Goal: Task Accomplishment & Management: Manage account settings

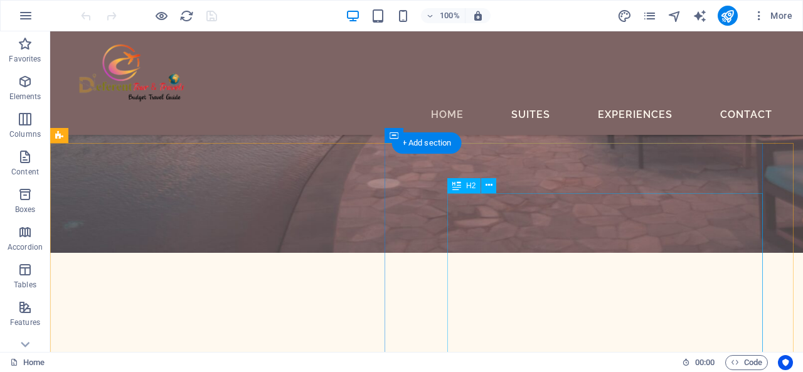
scroll to position [690, 0]
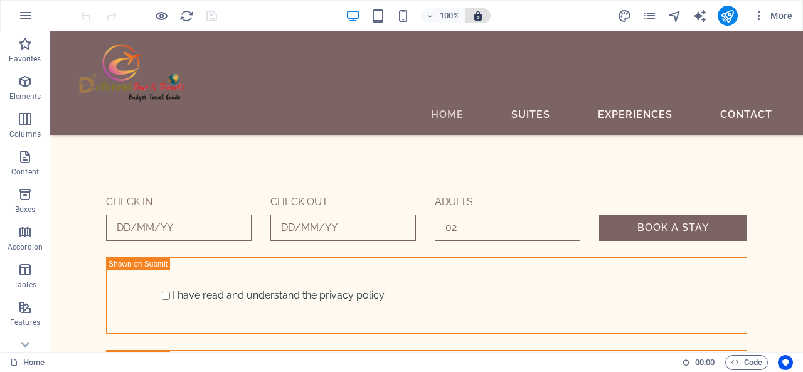
drag, startPoint x: 477, startPoint y: 19, endPoint x: 489, endPoint y: 15, distance: 13.3
click at [482, 17] on icon "button" at bounding box center [477, 15] width 11 height 11
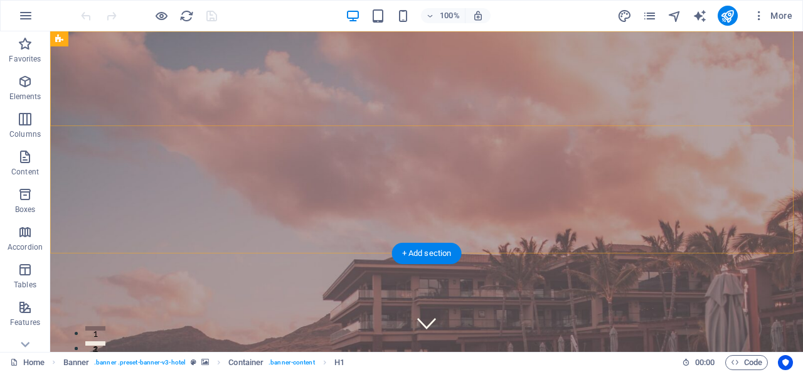
scroll to position [376, 0]
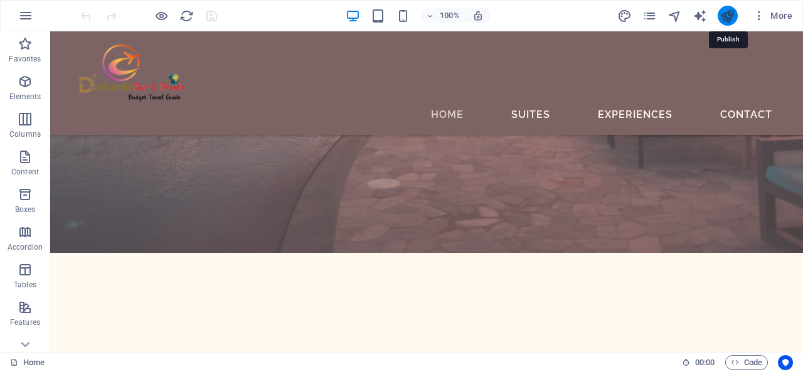
click at [733, 19] on icon "publish" at bounding box center [727, 16] width 14 height 14
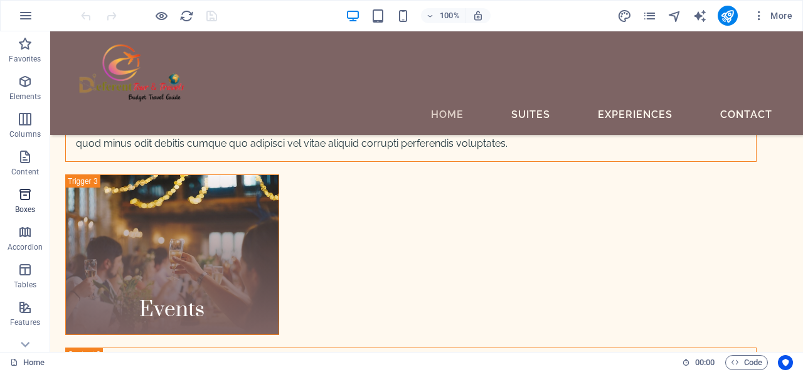
scroll to position [125, 0]
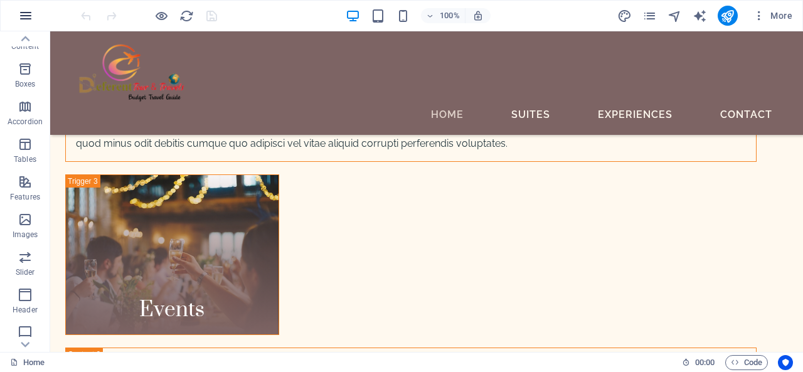
click at [30, 13] on icon "button" at bounding box center [25, 15] width 15 height 15
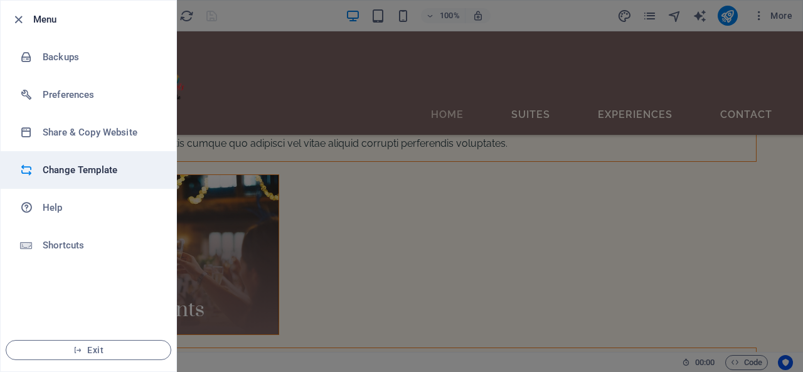
click at [75, 167] on h6 "Change Template" at bounding box center [101, 169] width 116 height 15
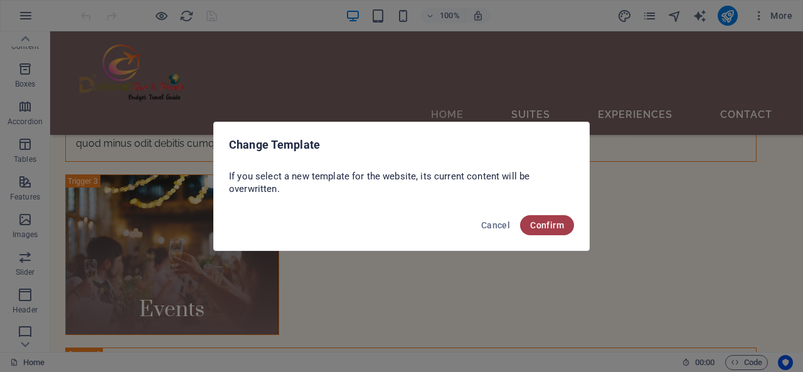
click at [543, 220] on span "Confirm" at bounding box center [547, 225] width 34 height 10
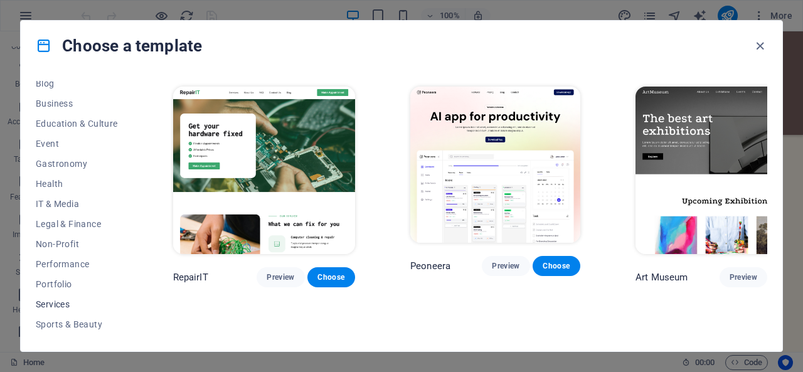
scroll to position [246, 0]
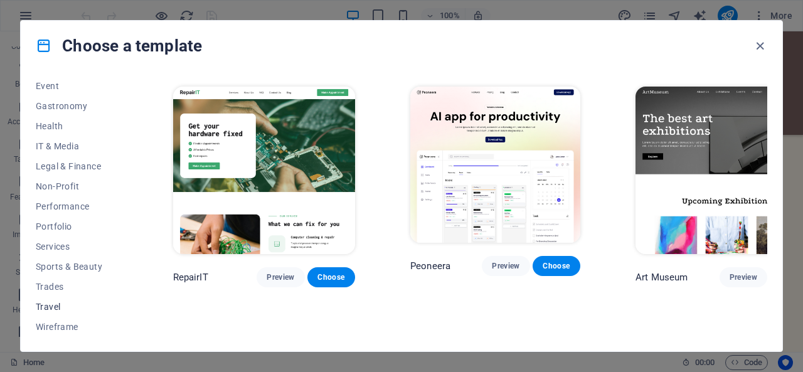
click at [68, 307] on span "Travel" at bounding box center [77, 307] width 82 height 10
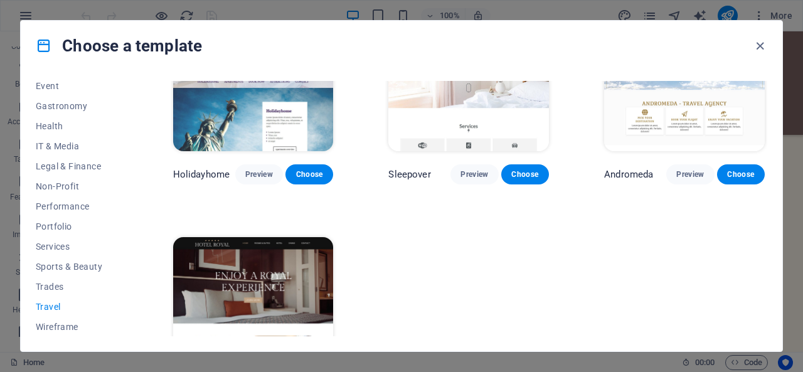
scroll to position [390, 0]
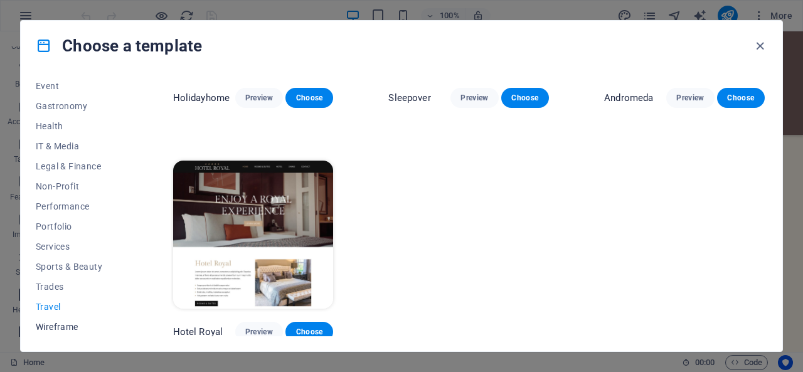
click at [70, 329] on span "Wireframe" at bounding box center [77, 327] width 82 height 10
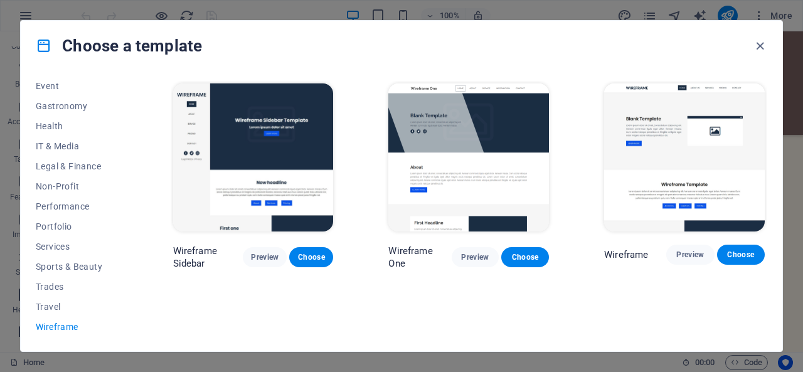
scroll to position [0, 0]
click at [64, 273] on button "Sports & Beauty" at bounding box center [77, 266] width 82 height 20
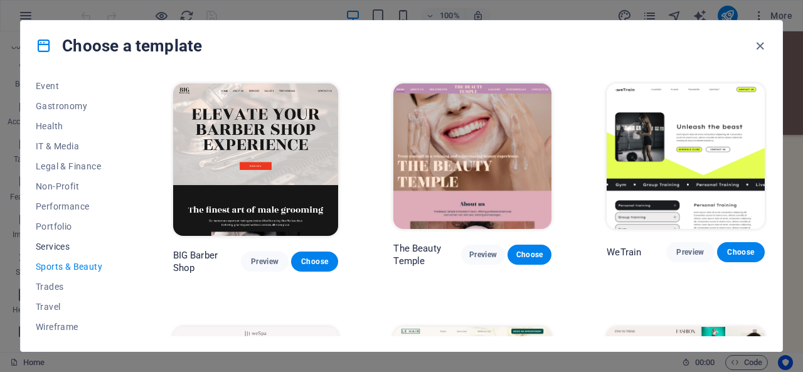
click at [48, 244] on span "Services" at bounding box center [77, 246] width 82 height 10
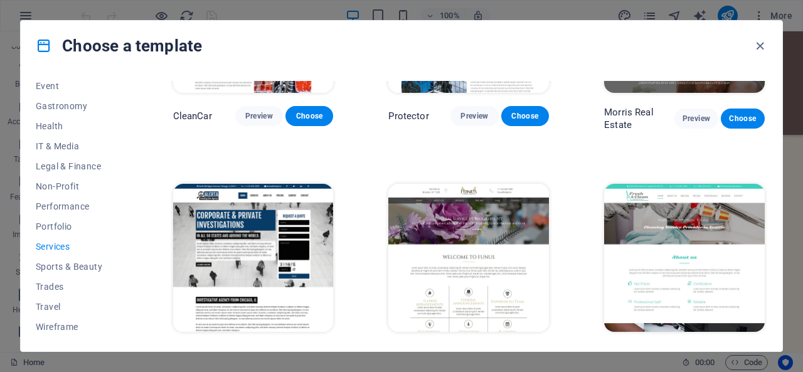
scroll to position [939, 0]
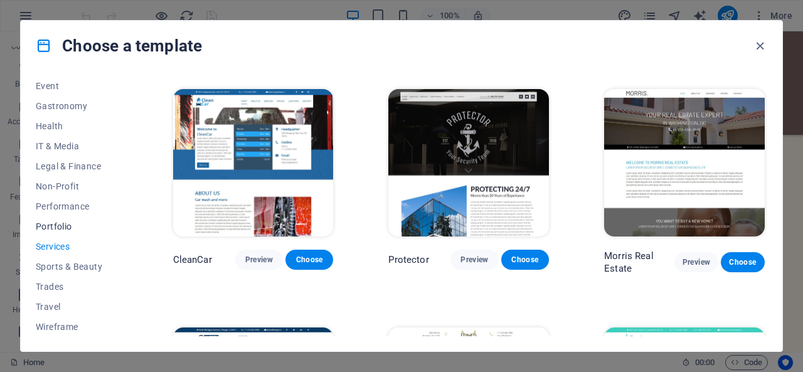
click at [44, 229] on span "Portfolio" at bounding box center [77, 226] width 82 height 10
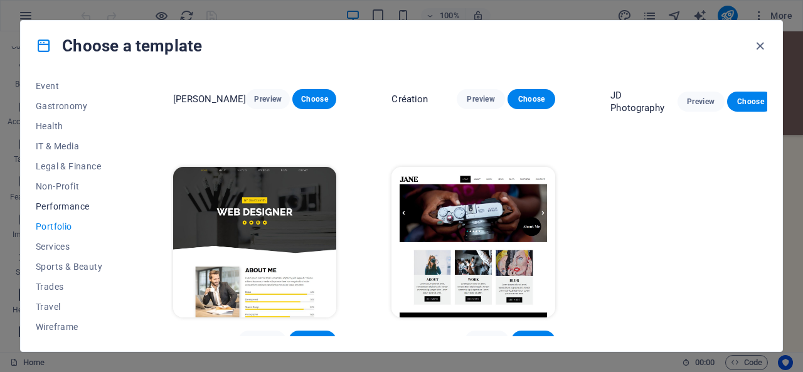
click at [70, 206] on span "Performance" at bounding box center [77, 206] width 82 height 10
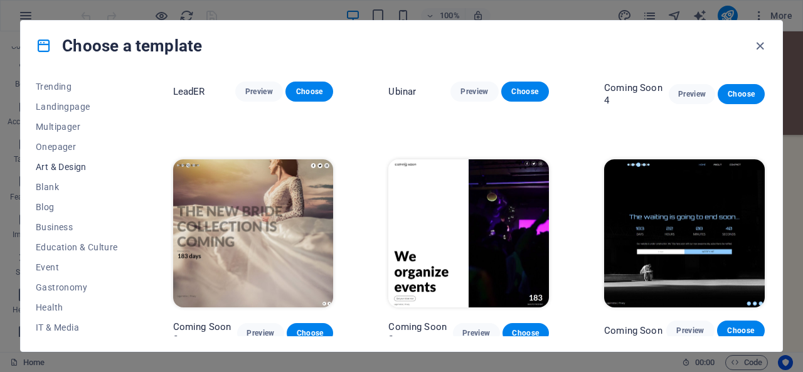
scroll to position [0, 0]
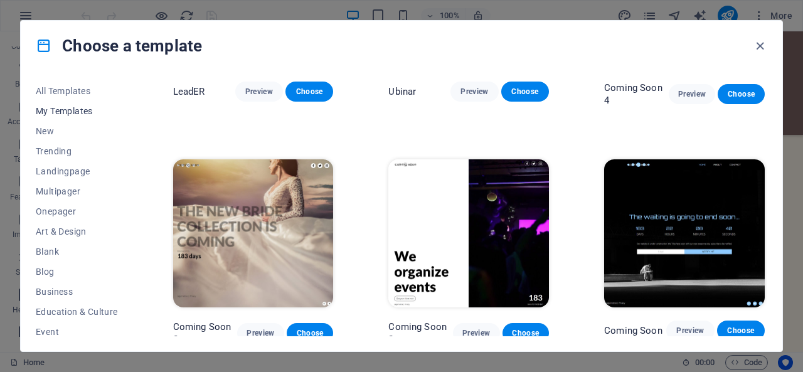
click at [70, 112] on span "My Templates" at bounding box center [77, 111] width 82 height 10
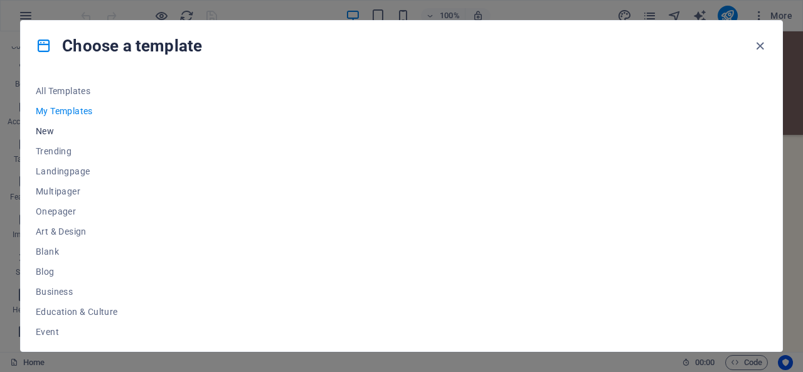
click at [74, 129] on span "New" at bounding box center [77, 131] width 82 height 10
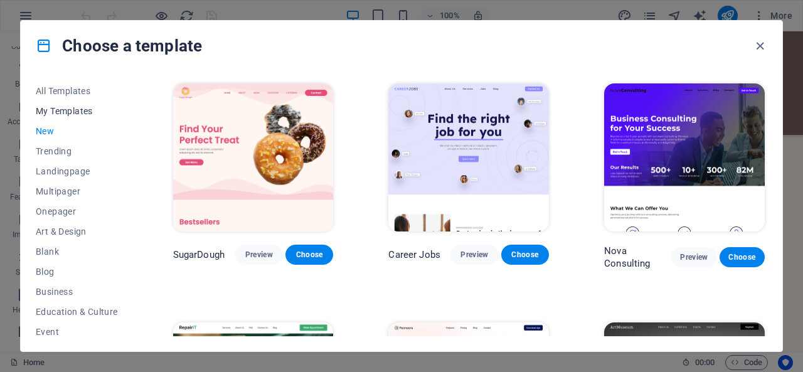
click at [66, 117] on button "My Templates" at bounding box center [77, 111] width 82 height 20
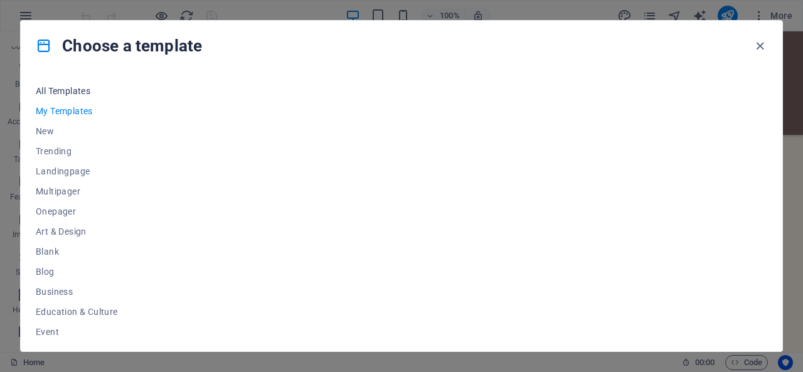
click at [65, 95] on span "All Templates" at bounding box center [77, 91] width 82 height 10
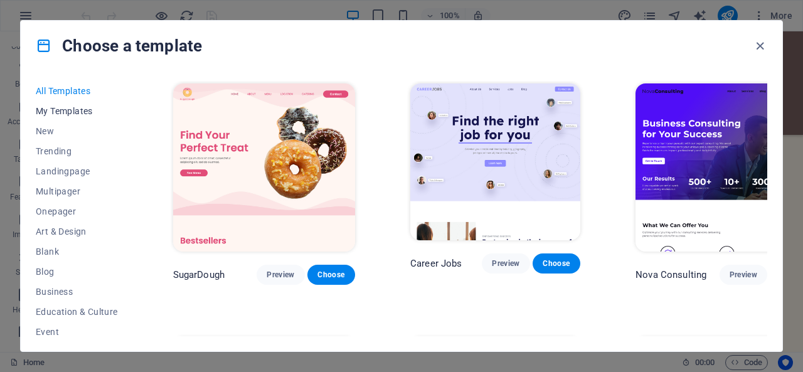
click at [63, 114] on span "My Templates" at bounding box center [77, 111] width 82 height 10
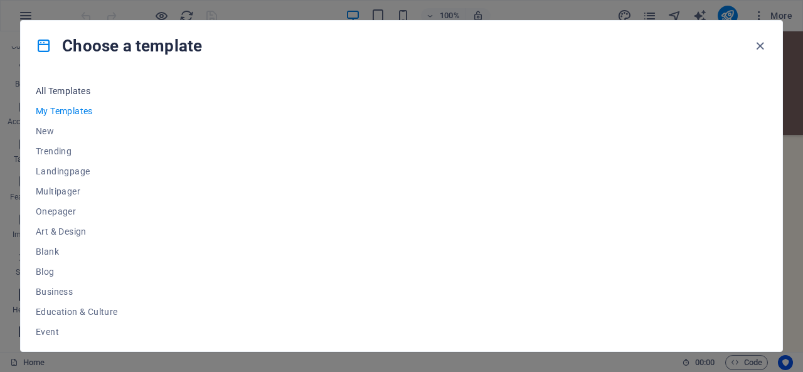
click at [64, 97] on button "All Templates" at bounding box center [77, 91] width 82 height 20
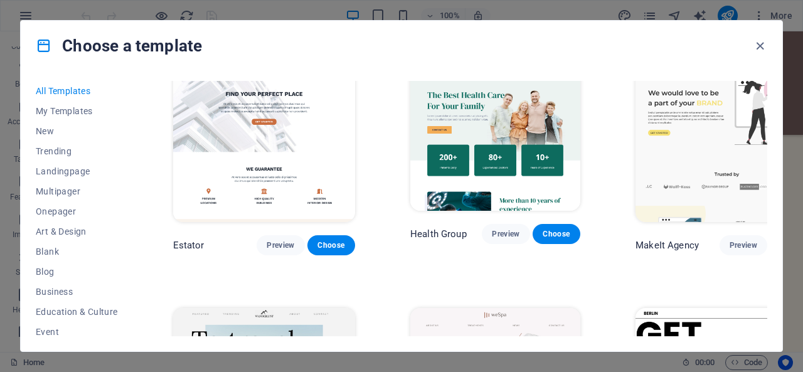
scroll to position [2633, 0]
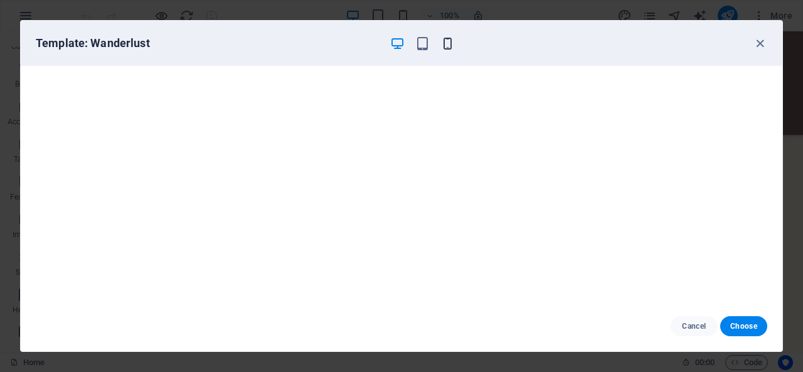
click at [451, 42] on icon "button" at bounding box center [447, 43] width 14 height 14
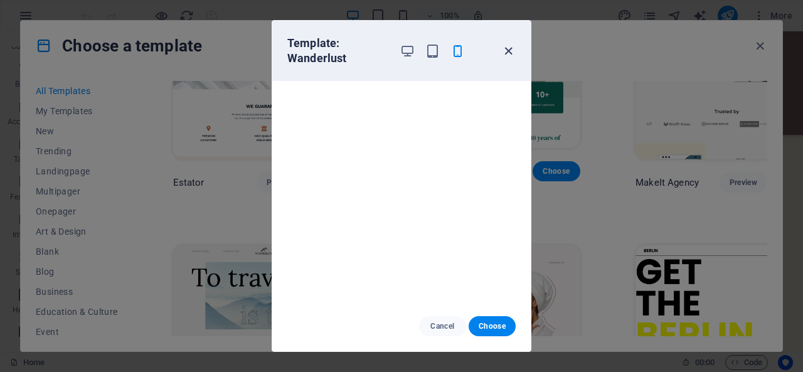
click at [512, 53] on icon "button" at bounding box center [508, 51] width 14 height 14
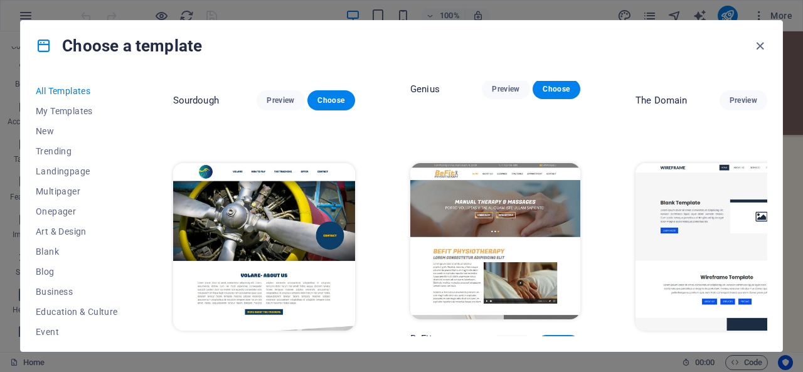
scroll to position [6208, 0]
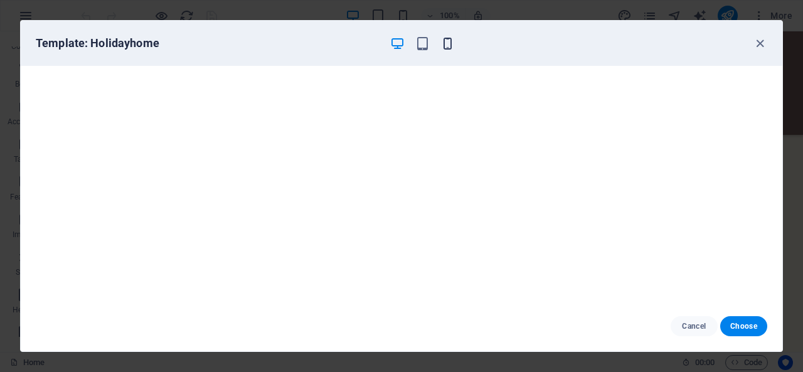
click at [440, 47] on span "button" at bounding box center [447, 43] width 15 height 14
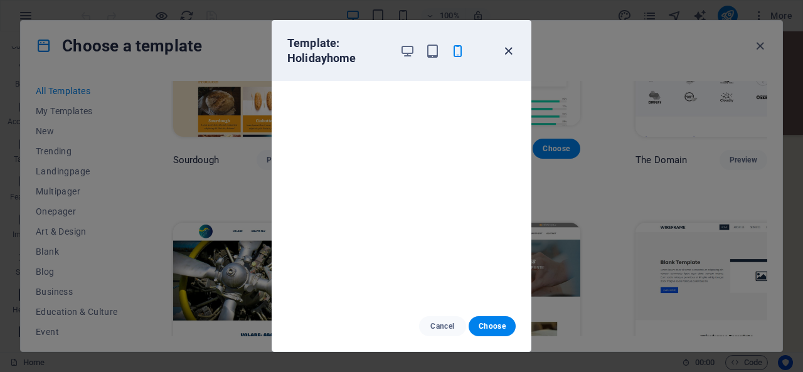
click at [502, 52] on icon "button" at bounding box center [508, 51] width 14 height 14
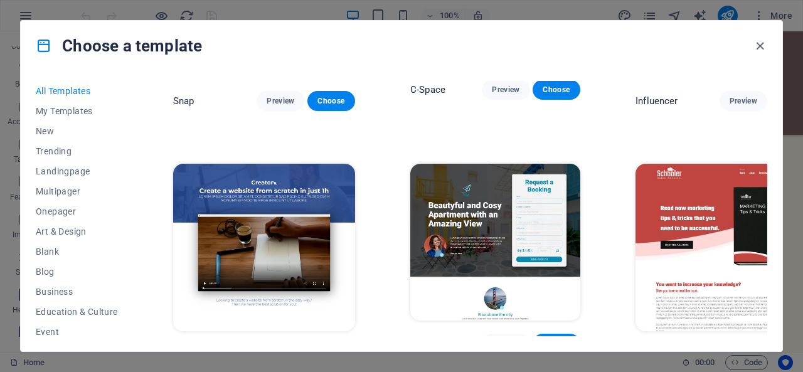
scroll to position [12724, 0]
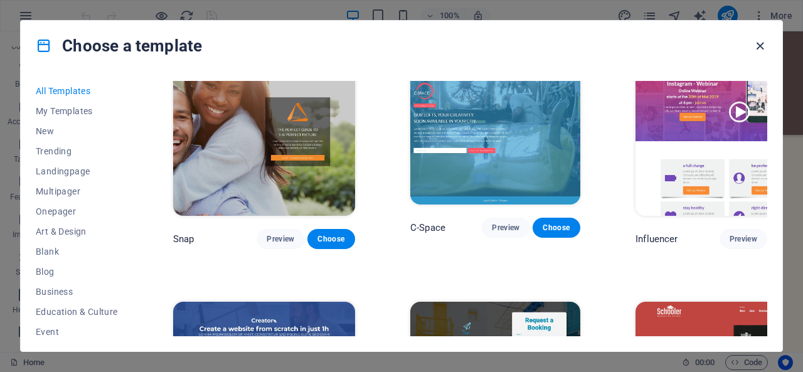
click at [762, 43] on icon "button" at bounding box center [759, 46] width 14 height 14
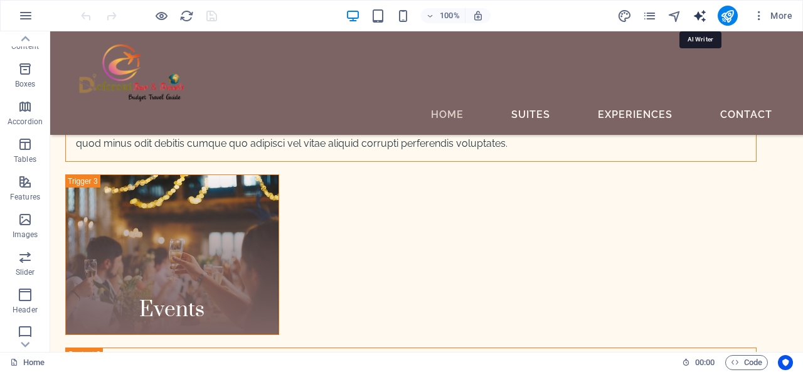
click at [699, 17] on icon "text_generator" at bounding box center [699, 16] width 14 height 14
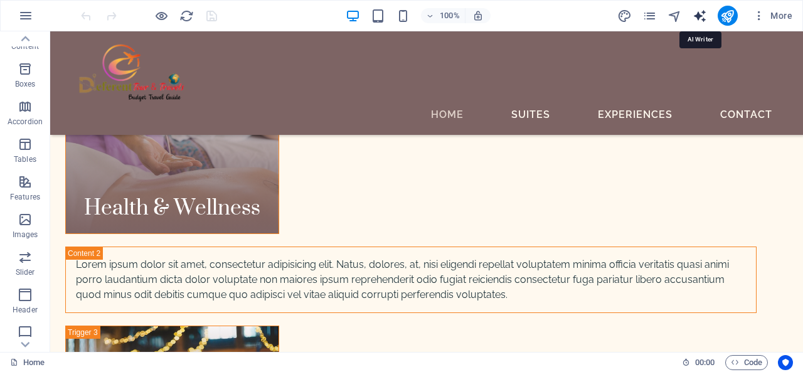
select select "English"
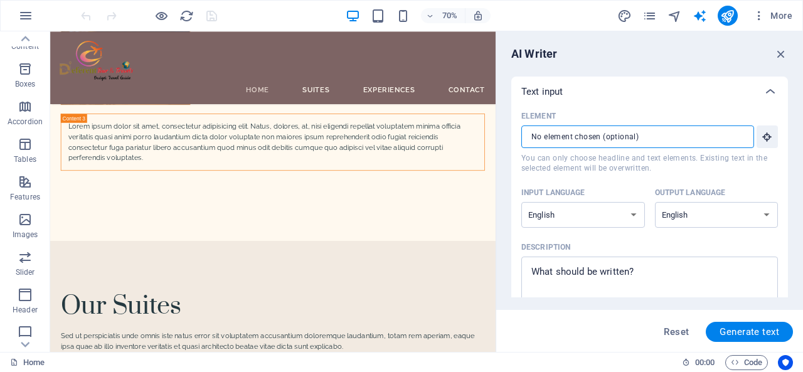
click at [680, 139] on input "Element ​ You can only choose headline and text elements. Existing text in the …" at bounding box center [633, 136] width 224 height 23
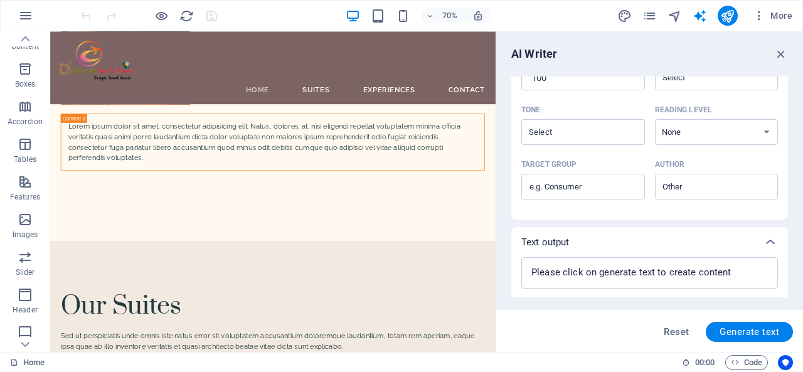
scroll to position [374, 0]
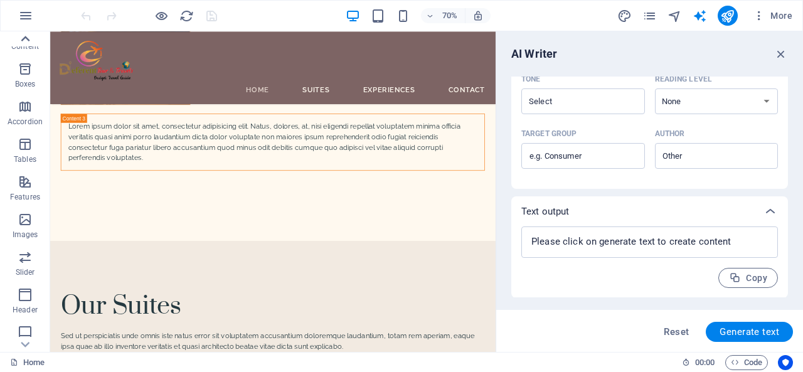
click at [21, 36] on icon at bounding box center [25, 39] width 18 height 18
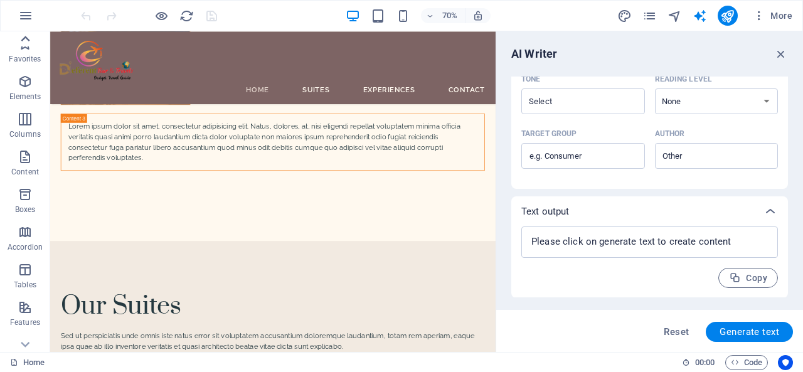
scroll to position [0, 0]
click at [24, 9] on icon "button" at bounding box center [25, 15] width 15 height 15
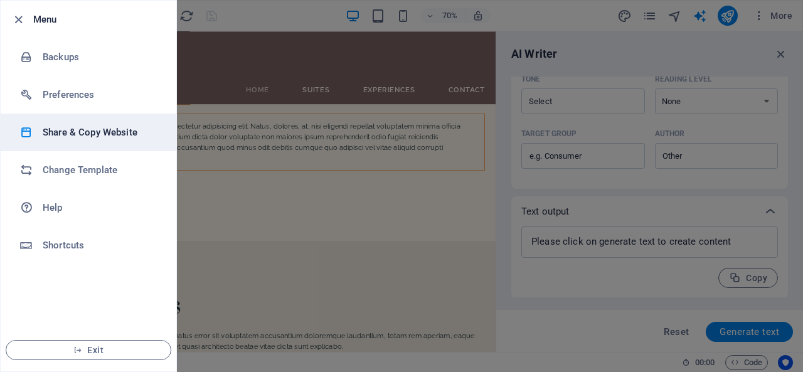
click at [110, 137] on h6 "Share & Copy Website" at bounding box center [101, 132] width 116 height 15
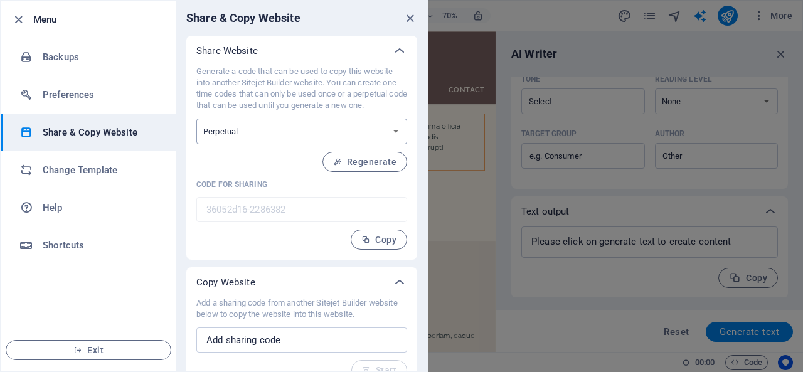
click at [302, 133] on select "One-time Perpetual" at bounding box center [301, 132] width 211 height 26
click at [196, 119] on select "One-time Perpetual" at bounding box center [301, 132] width 211 height 26
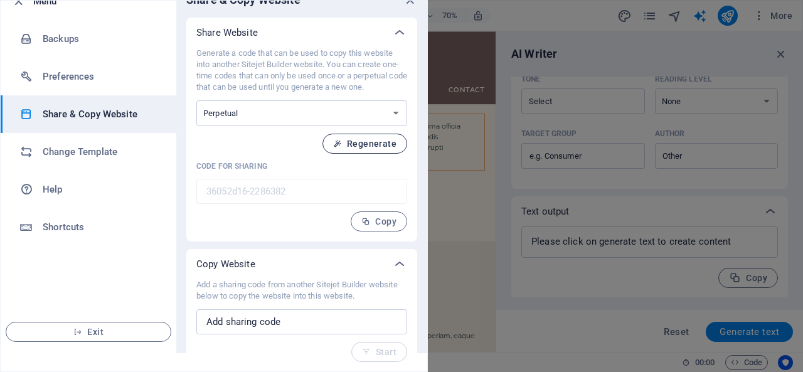
click at [346, 142] on span "Regenerate" at bounding box center [364, 144] width 63 height 10
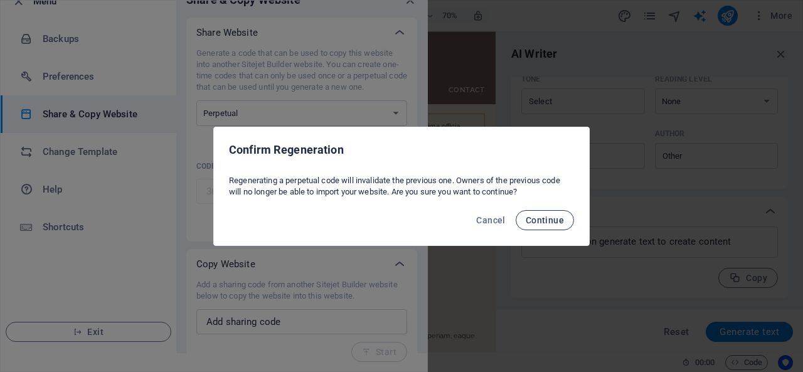
click at [558, 224] on span "Continue" at bounding box center [544, 220] width 38 height 10
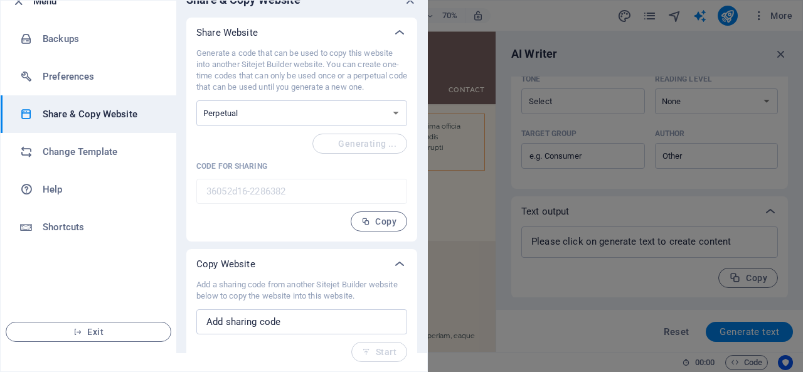
type input "dcfaa0d8-2286382"
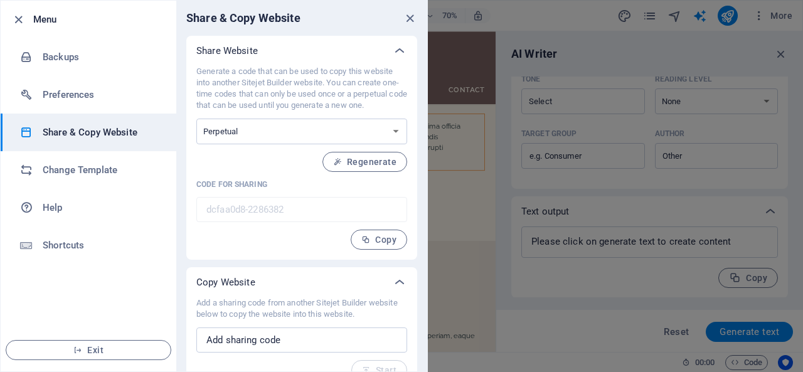
scroll to position [0, 0]
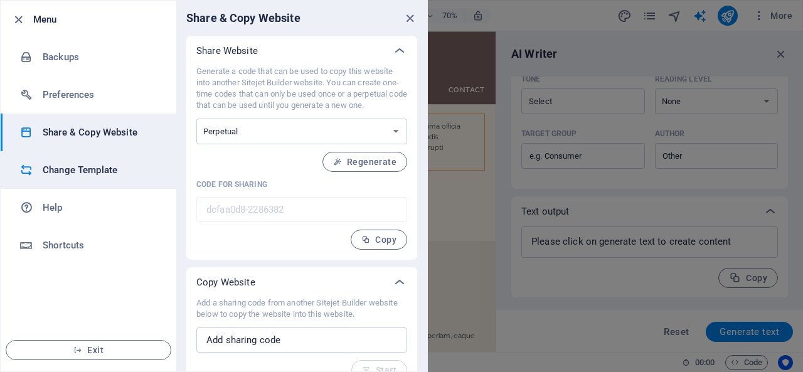
click at [105, 172] on h6 "Change Template" at bounding box center [101, 169] width 116 height 15
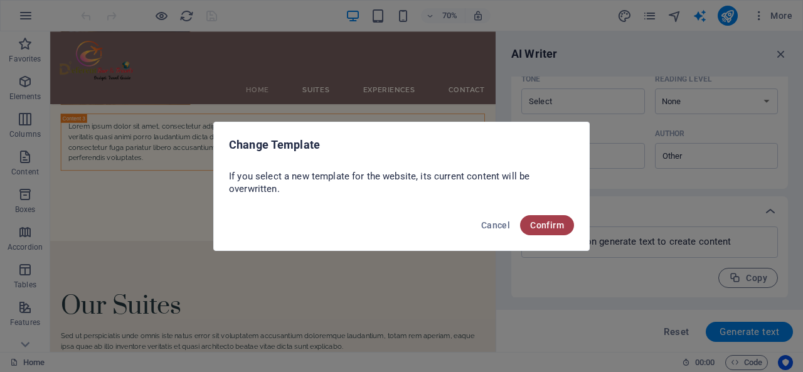
click at [541, 226] on span "Confirm" at bounding box center [547, 225] width 34 height 10
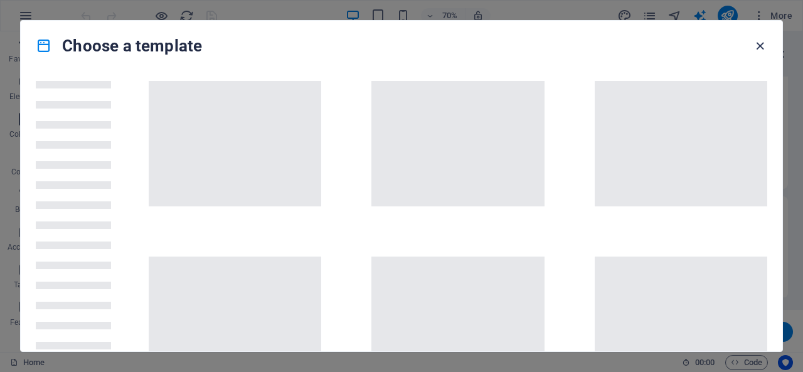
click at [757, 52] on icon "button" at bounding box center [759, 46] width 14 height 14
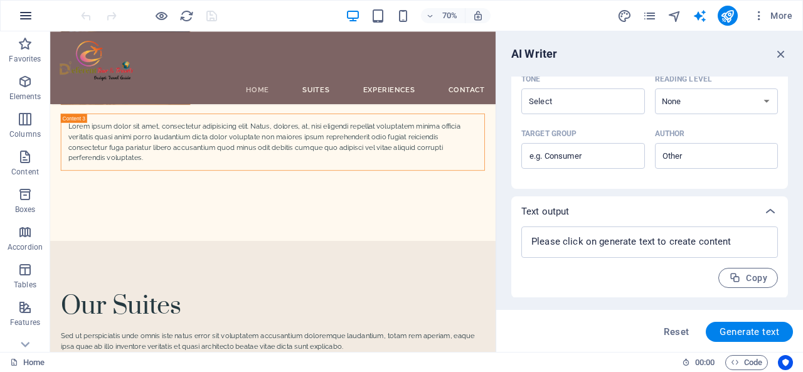
click at [18, 19] on button "button" at bounding box center [26, 16] width 30 height 30
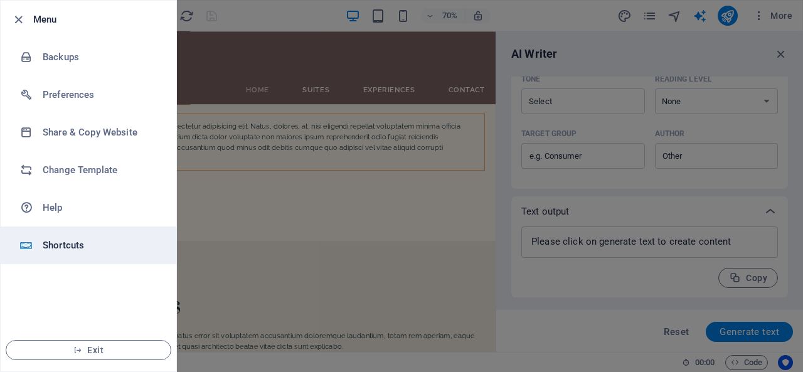
click at [44, 236] on li "Shortcuts" at bounding box center [89, 245] width 176 height 38
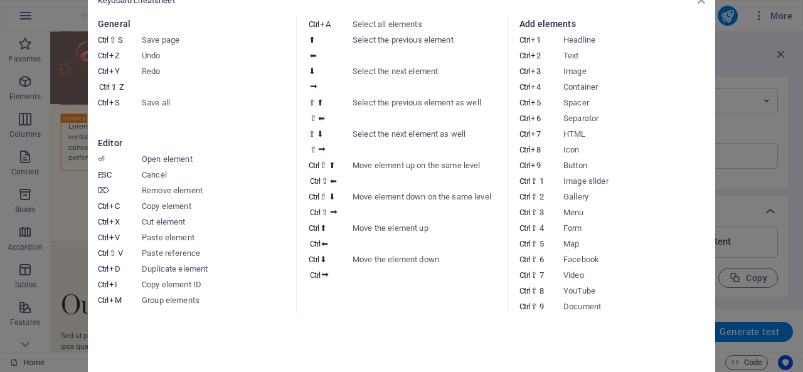
click at [700, 6] on div "Keyboard cheatsheet General Ctrl ⇧ S Save page Ctrl Z Undo Ctrl Y Ctrl ⇧ Z Redo…" at bounding box center [401, 186] width 627 height 402
click at [704, 5] on div "Keyboard cheatsheet" at bounding box center [401, 0] width 607 height 11
click at [701, 4] on icon at bounding box center [701, 0] width 8 height 10
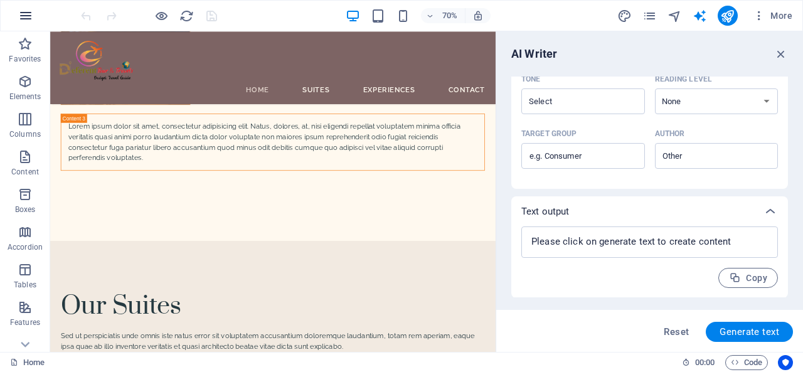
click at [33, 7] on button "button" at bounding box center [26, 16] width 30 height 30
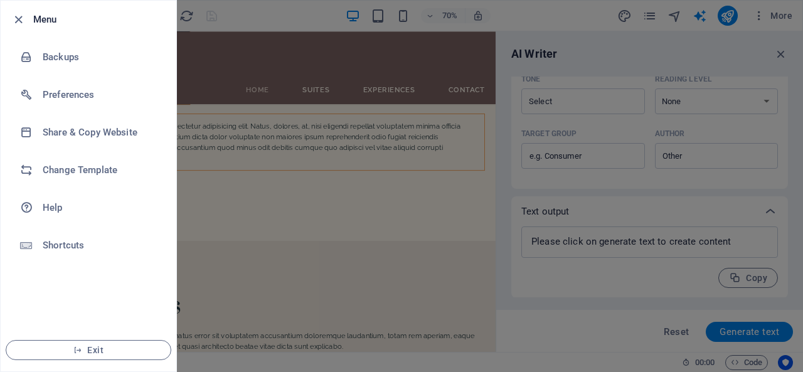
click at [38, 19] on h6 "Menu" at bounding box center [99, 19] width 133 height 15
drag, startPoint x: 84, startPoint y: 357, endPoint x: 89, endPoint y: 349, distance: 9.6
click at [87, 352] on button "Exit" at bounding box center [89, 350] width 166 height 20
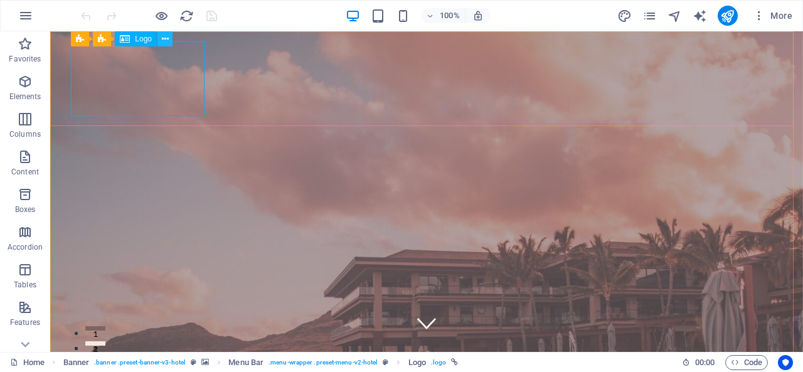
click at [168, 42] on icon at bounding box center [165, 39] width 7 height 13
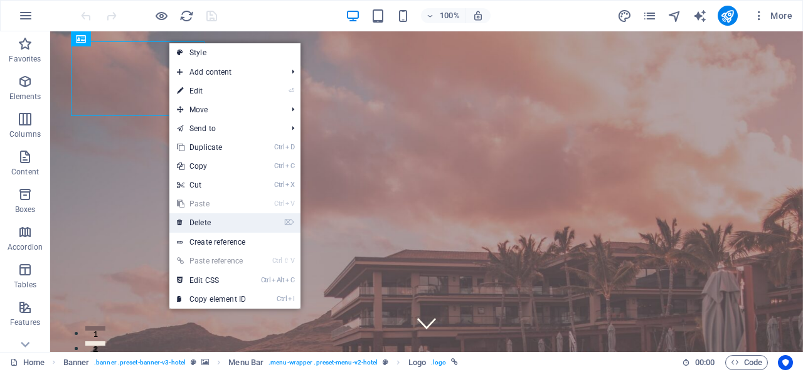
drag, startPoint x: 208, startPoint y: 226, endPoint x: 157, endPoint y: 195, distance: 59.2
click at [208, 226] on link "⌦ Delete" at bounding box center [211, 222] width 84 height 19
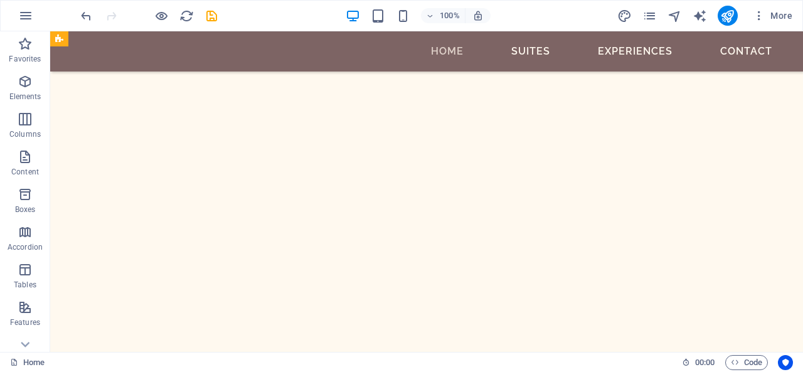
scroll to position [1574, 0]
click at [645, 18] on icon "pages" at bounding box center [649, 16] width 14 height 14
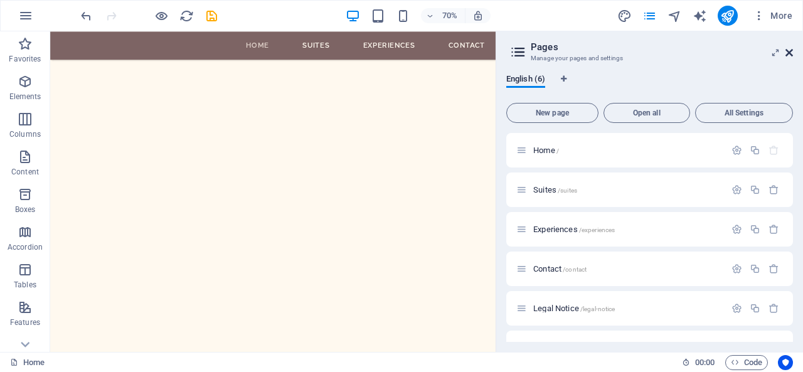
click at [786, 51] on icon at bounding box center [789, 53] width 8 height 10
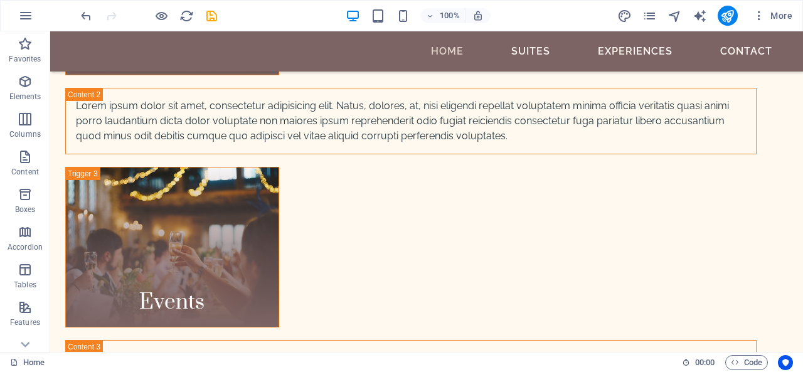
scroll to position [4470, 0]
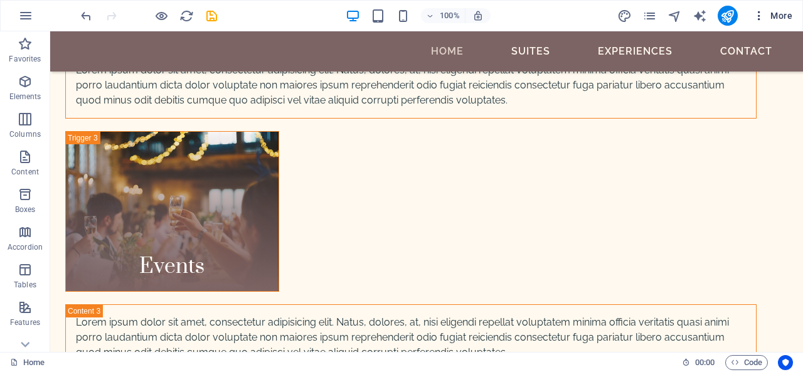
click at [790, 11] on span "More" at bounding box center [772, 15] width 40 height 13
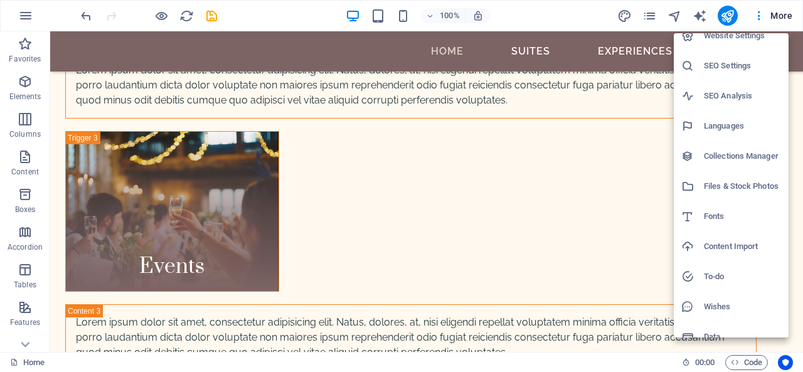
scroll to position [0, 0]
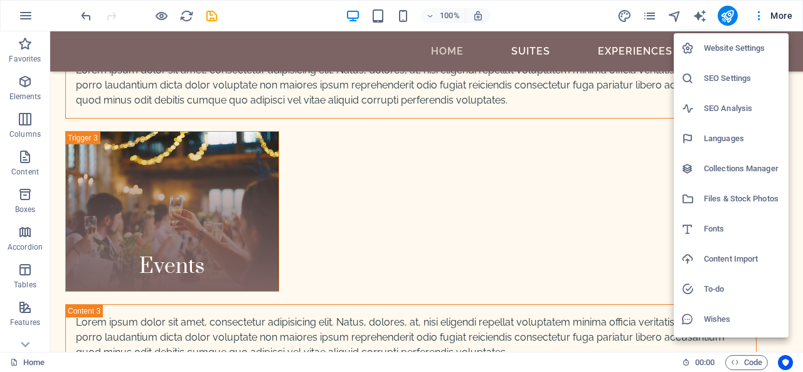
click at [701, 46] on div at bounding box center [692, 48] width 23 height 13
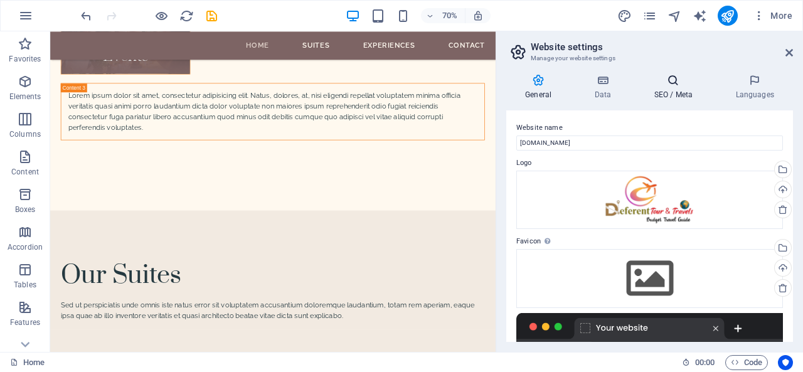
click at [673, 93] on h4 "SEO / Meta" at bounding box center [676, 87] width 82 height 26
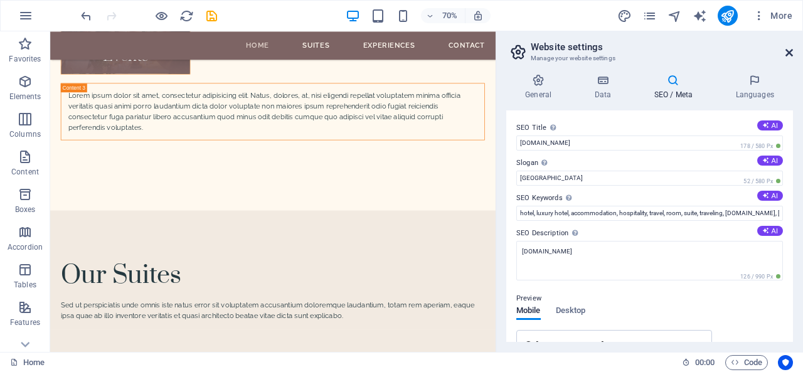
click at [789, 50] on icon at bounding box center [789, 53] width 8 height 10
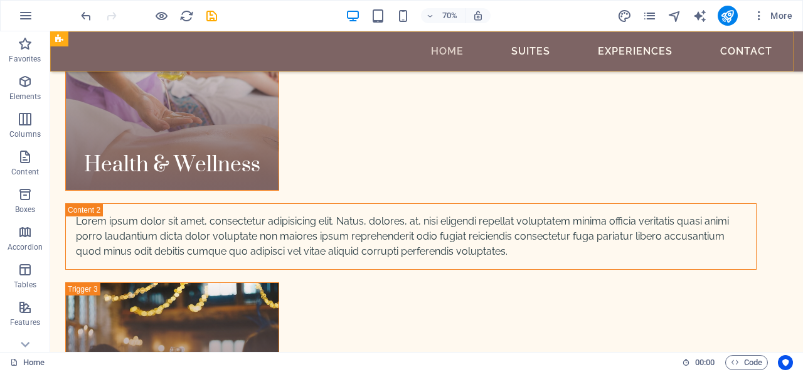
scroll to position [4470, 0]
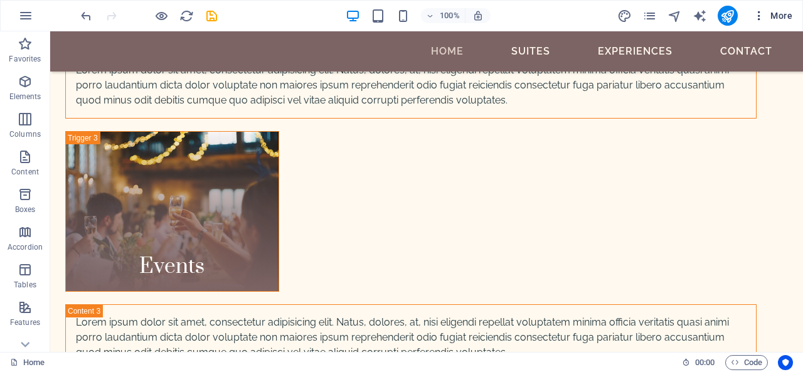
click at [773, 27] on div "100% More" at bounding box center [401, 16] width 801 height 30
click at [759, 11] on icon "button" at bounding box center [758, 15] width 13 height 13
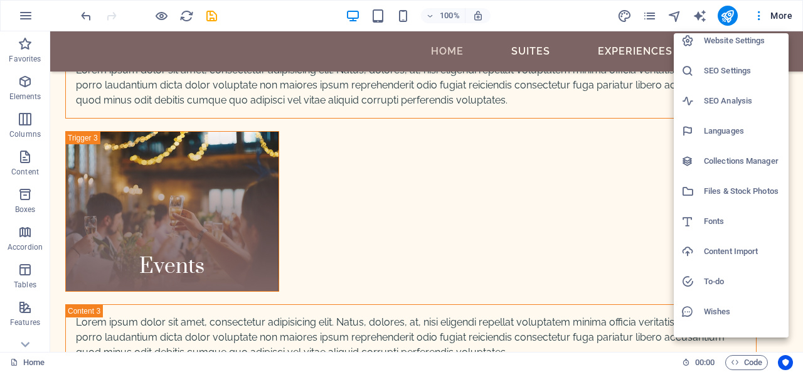
scroll to position [0, 0]
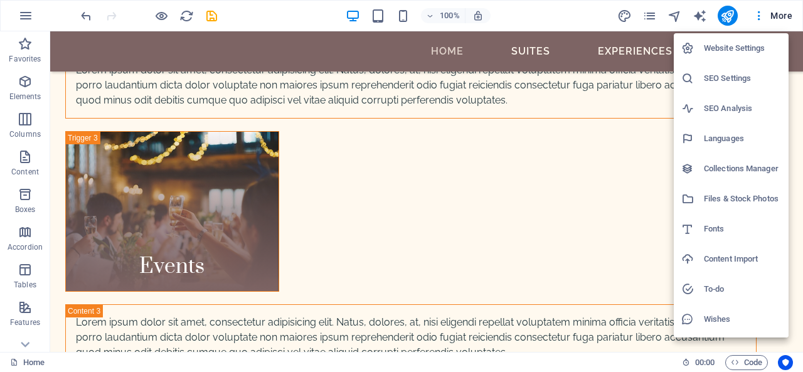
click at [725, 171] on h6 "Collections Manager" at bounding box center [742, 168] width 77 height 15
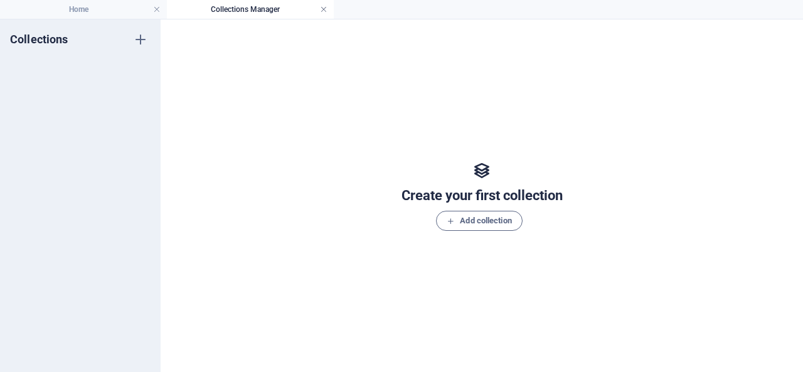
click at [322, 11] on link at bounding box center [324, 10] width 8 height 12
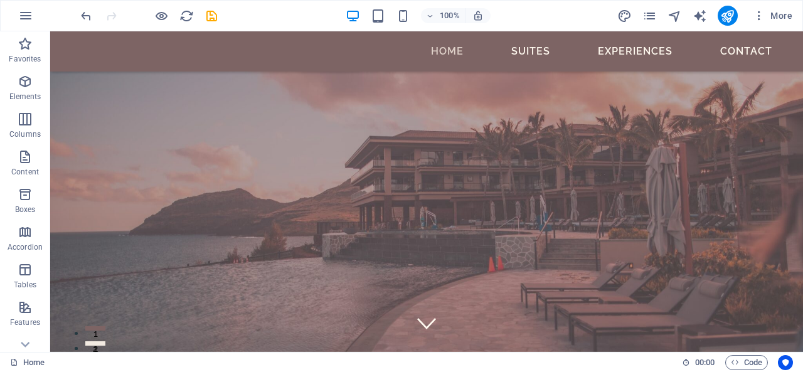
scroll to position [3877, 0]
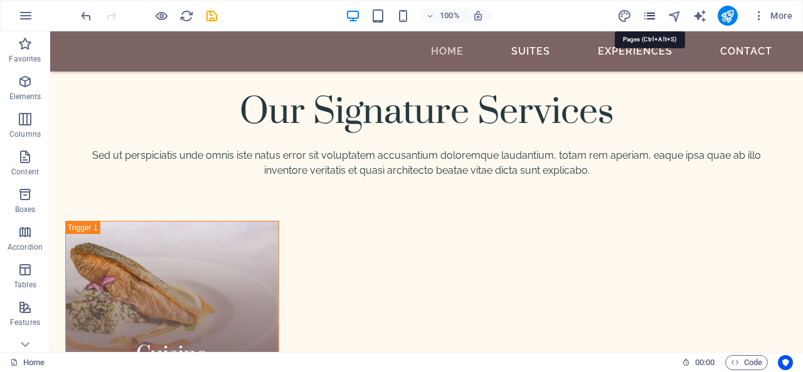
click at [650, 21] on icon "pages" at bounding box center [649, 16] width 14 height 14
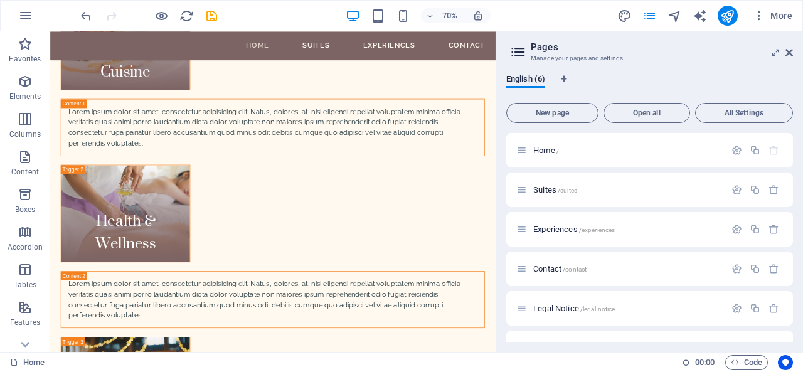
click at [515, 50] on icon at bounding box center [518, 52] width 19 height 18
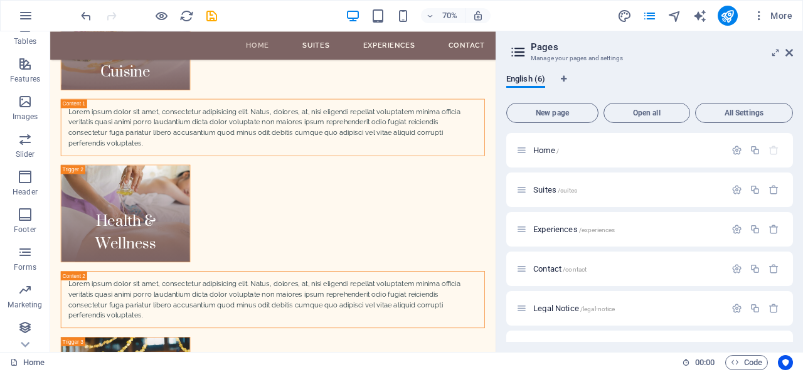
scroll to position [243, 0]
click at [27, 75] on p "Features" at bounding box center [25, 79] width 30 height 10
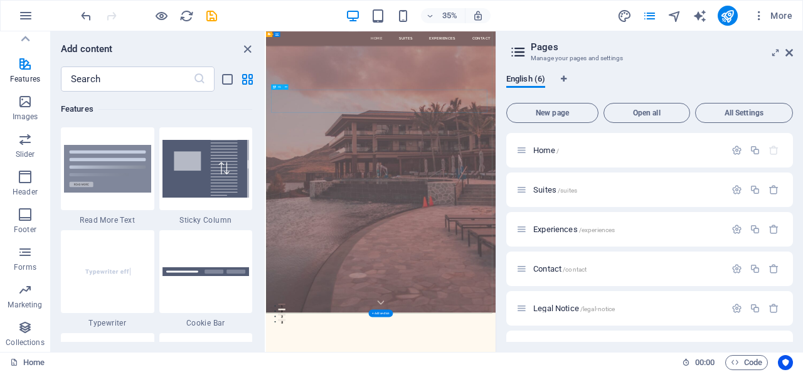
scroll to position [0, 0]
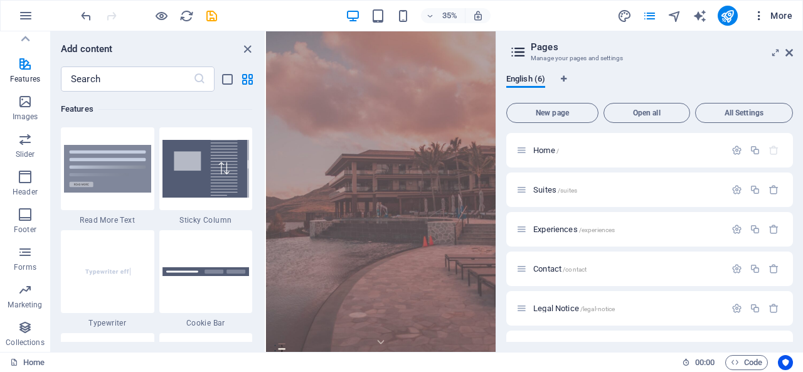
click at [782, 18] on span "More" at bounding box center [772, 15] width 40 height 13
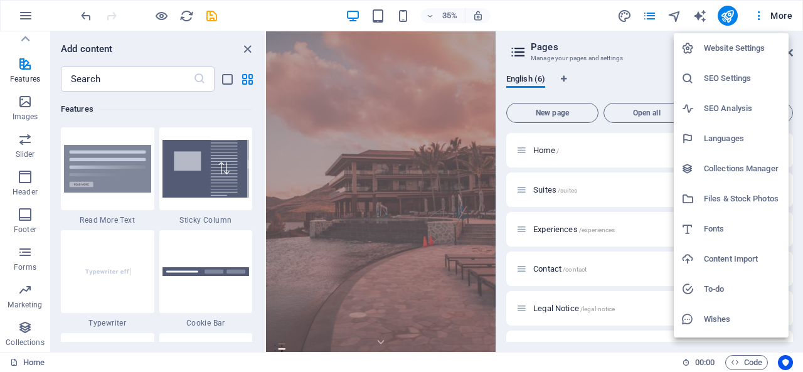
click at [730, 260] on h6 "Content Import" at bounding box center [742, 258] width 77 height 15
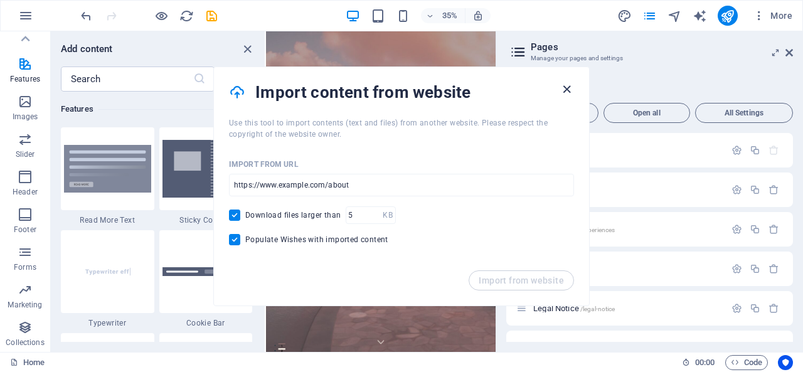
click at [566, 87] on icon "button" at bounding box center [566, 89] width 14 height 14
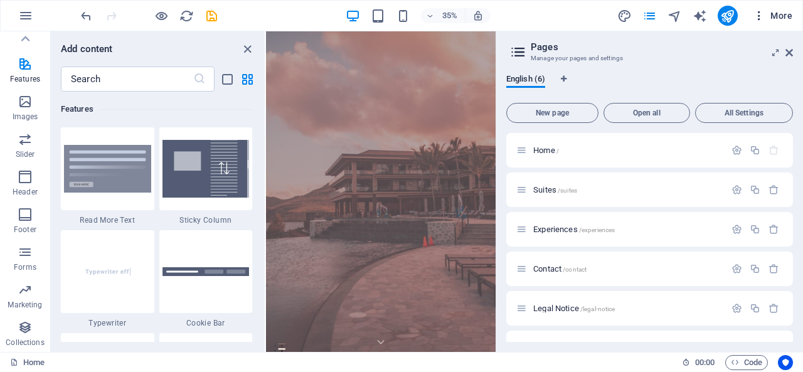
click at [778, 8] on button "More" at bounding box center [772, 16] width 50 height 20
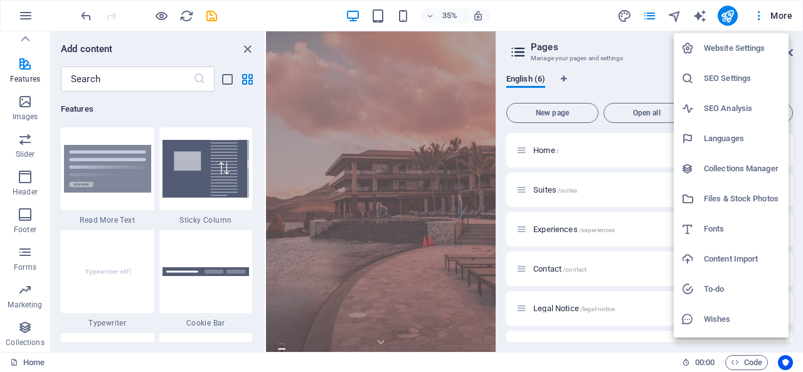
click at [735, 75] on h6 "SEO Settings" at bounding box center [742, 78] width 77 height 15
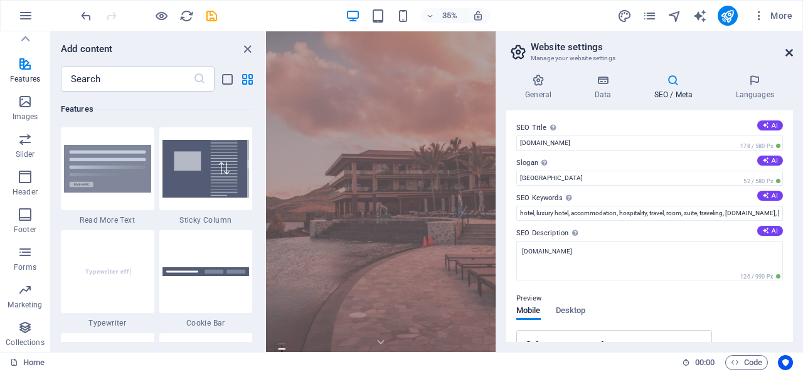
click at [788, 50] on icon at bounding box center [789, 53] width 8 height 10
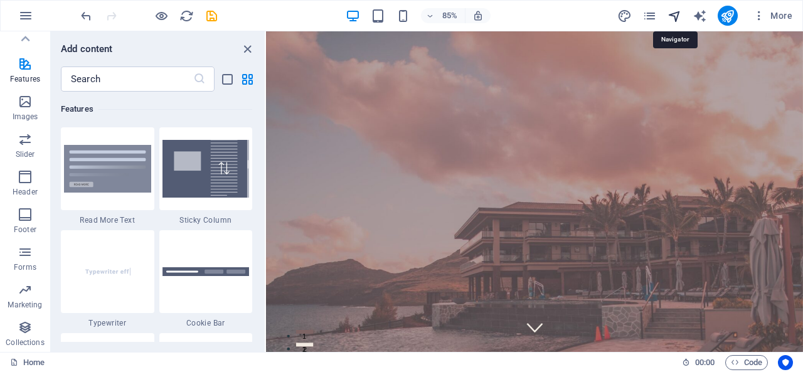
click at [673, 11] on icon "navigator" at bounding box center [674, 16] width 14 height 14
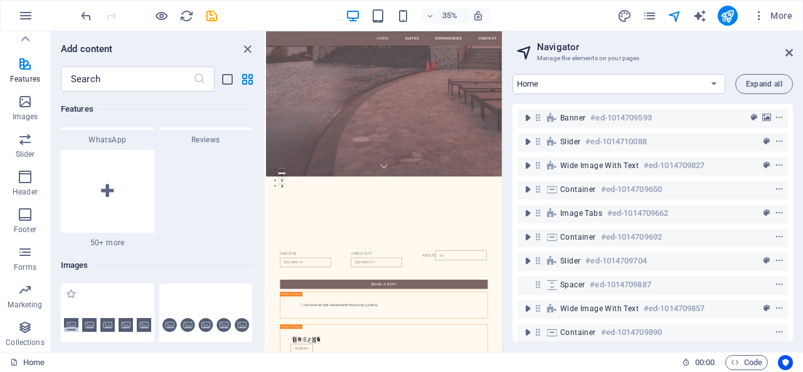
scroll to position [6142, 0]
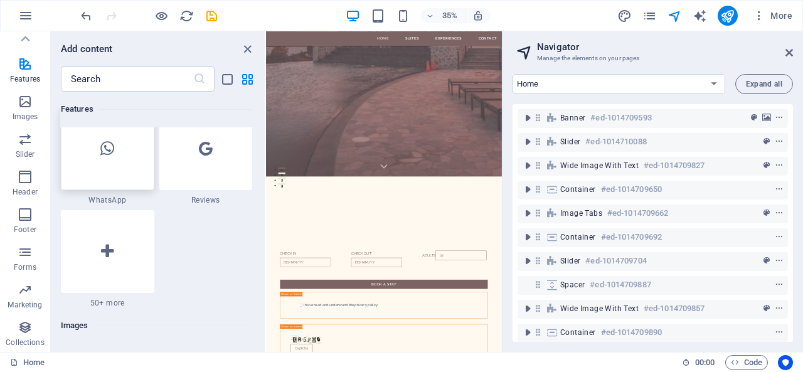
click at [113, 167] on div at bounding box center [107, 148] width 93 height 83
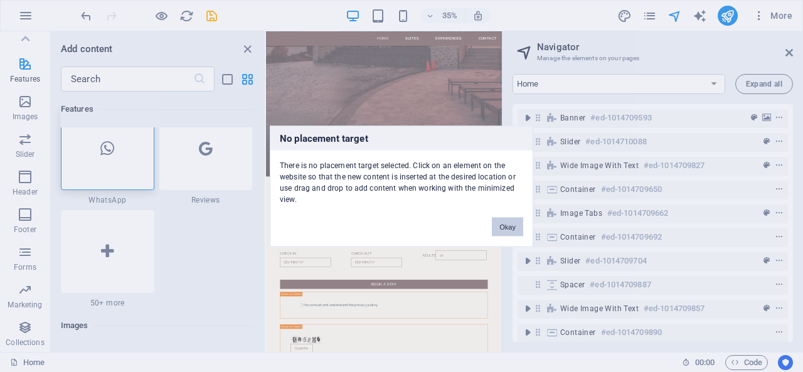
click at [510, 220] on button "Okay" at bounding box center [507, 226] width 31 height 19
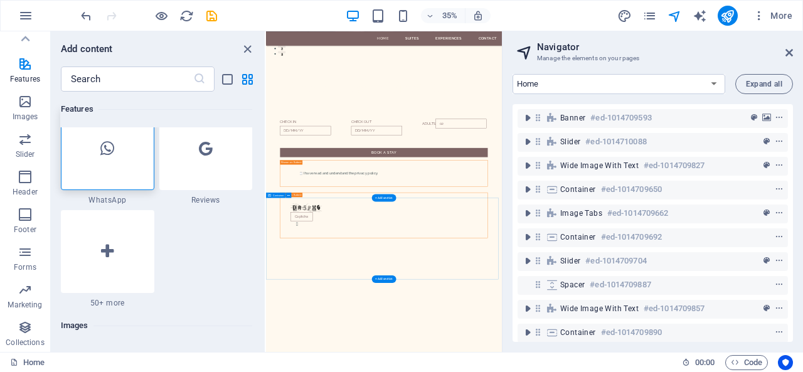
scroll to position [1379, 0]
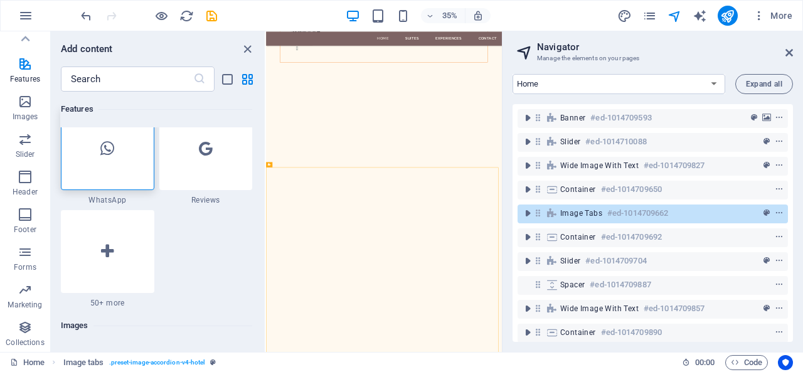
click at [130, 172] on div at bounding box center [107, 148] width 93 height 83
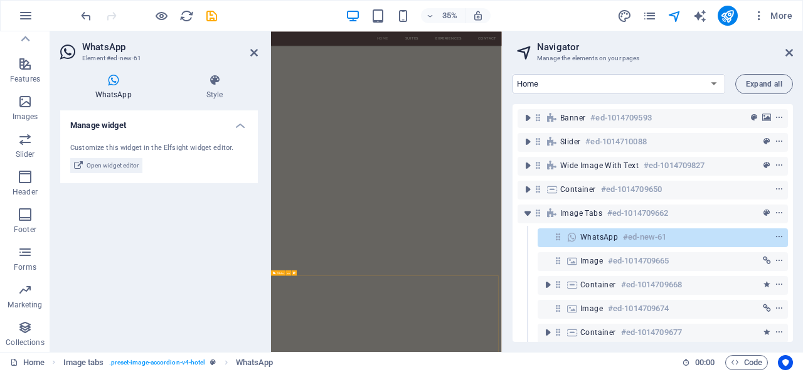
scroll to position [2349, 0]
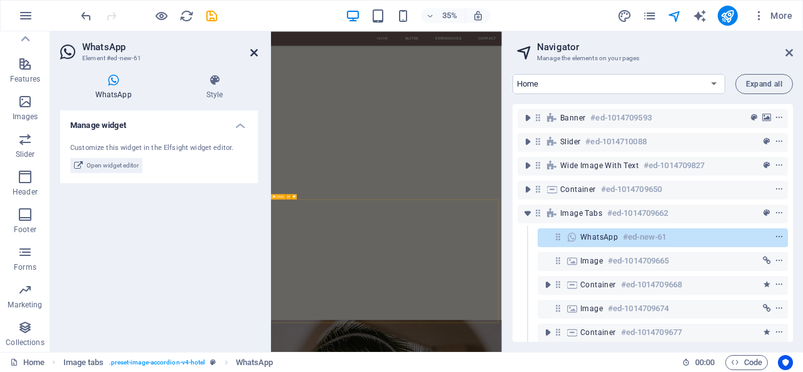
click at [256, 54] on icon at bounding box center [254, 53] width 8 height 10
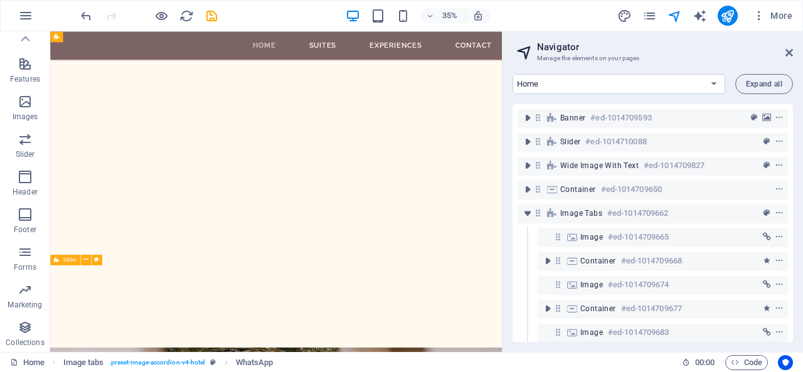
scroll to position [1492, 0]
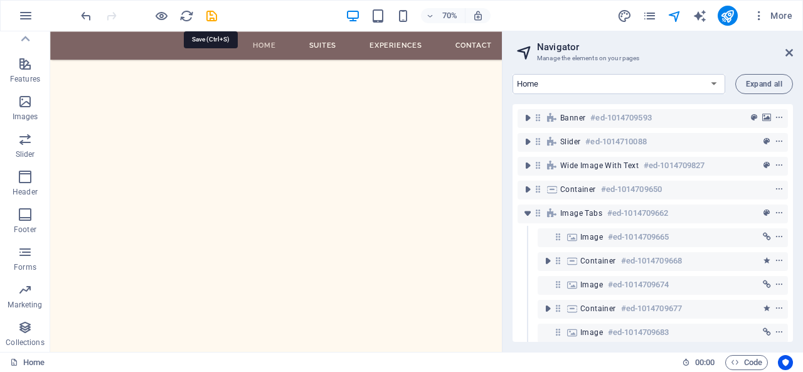
click at [211, 14] on icon "save" at bounding box center [211, 16] width 14 height 14
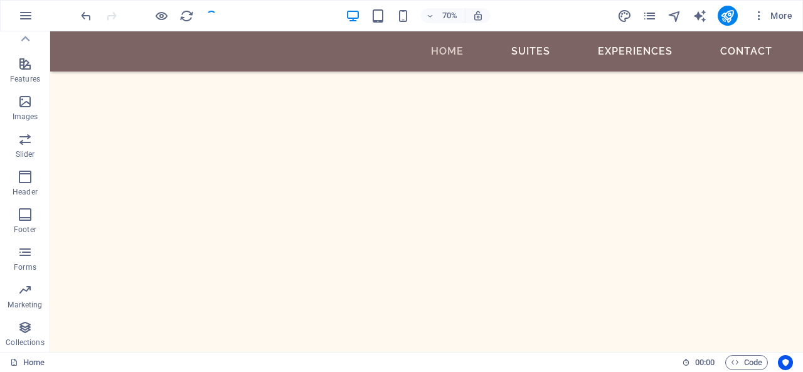
checkbox input "false"
click at [678, 16] on icon "navigator" at bounding box center [674, 16] width 14 height 14
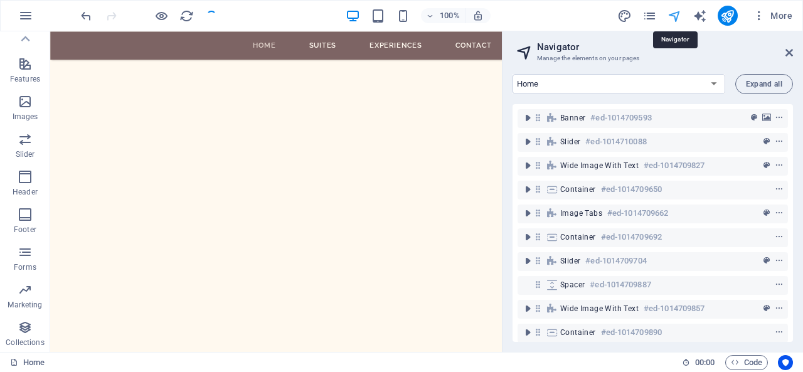
scroll to position [1492, 0]
click at [730, 16] on icon "publish" at bounding box center [727, 16] width 14 height 14
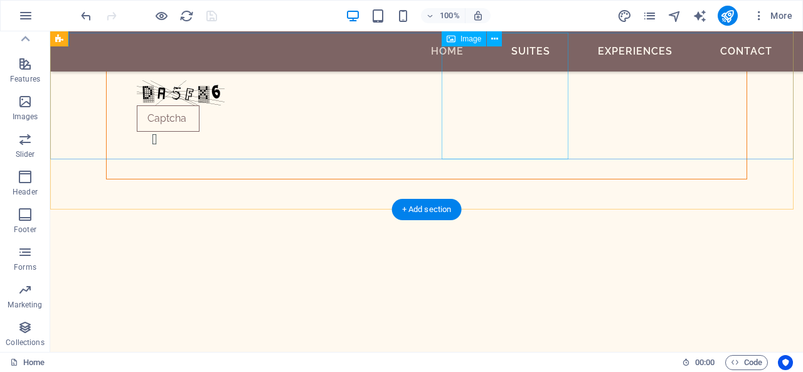
scroll to position [579, 0]
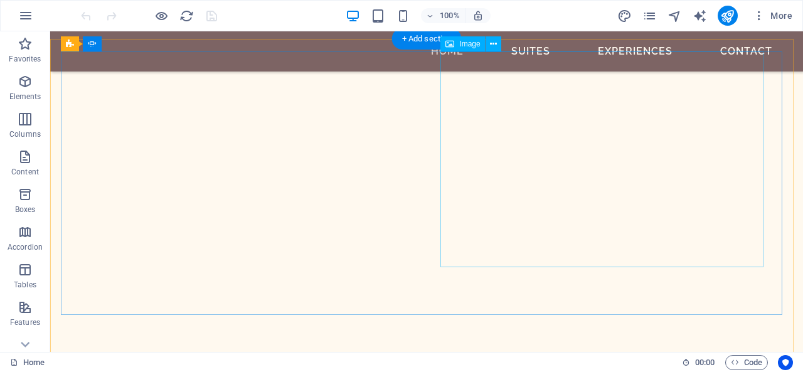
scroll to position [2884, 0]
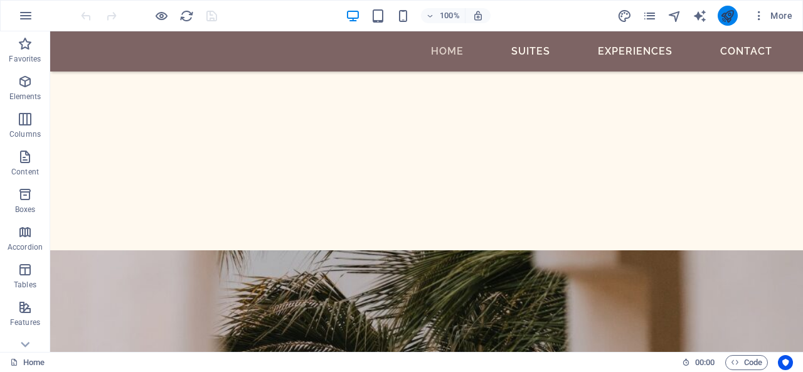
click at [722, 22] on button "publish" at bounding box center [727, 16] width 20 height 20
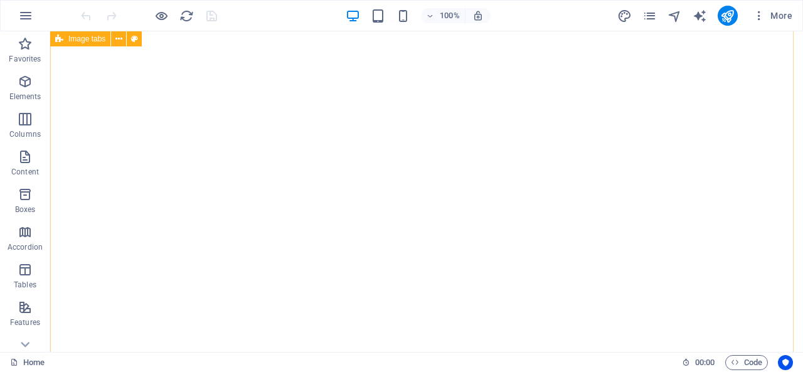
scroll to position [1944, 0]
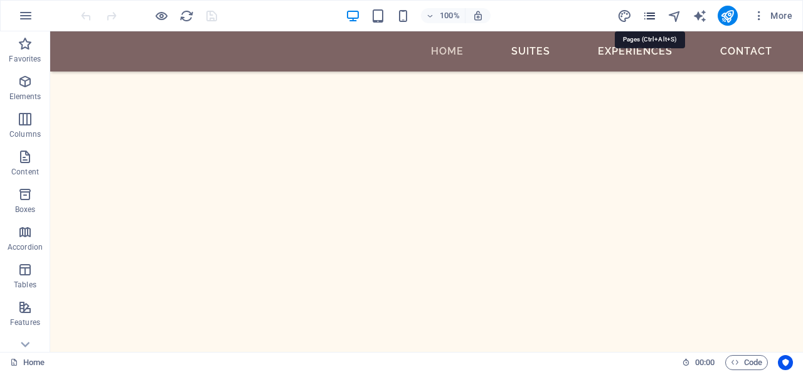
click at [652, 14] on icon "pages" at bounding box center [649, 16] width 14 height 14
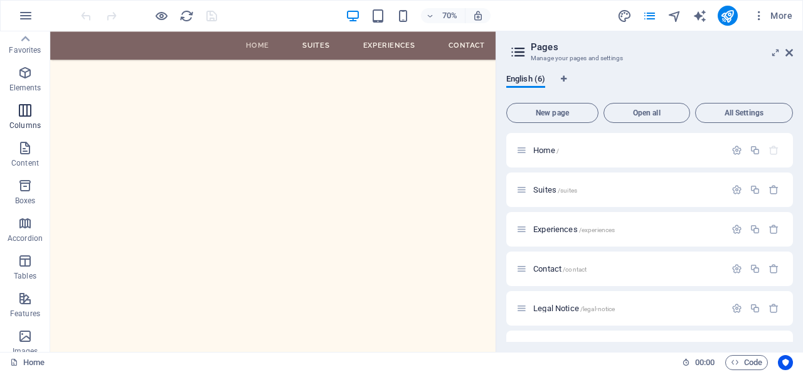
scroll to position [0, 0]
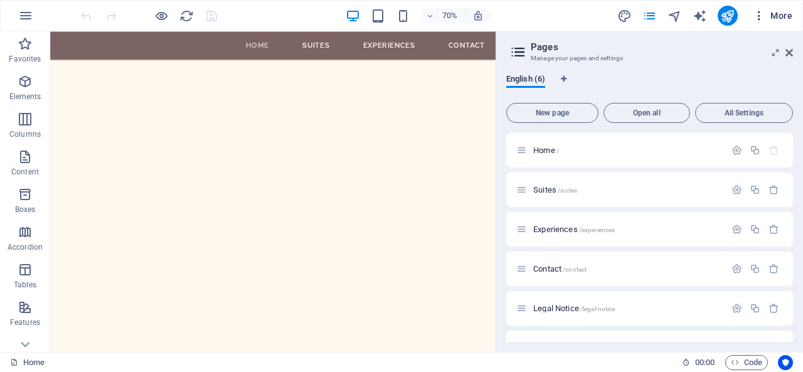
click at [756, 14] on icon "button" at bounding box center [758, 15] width 13 height 13
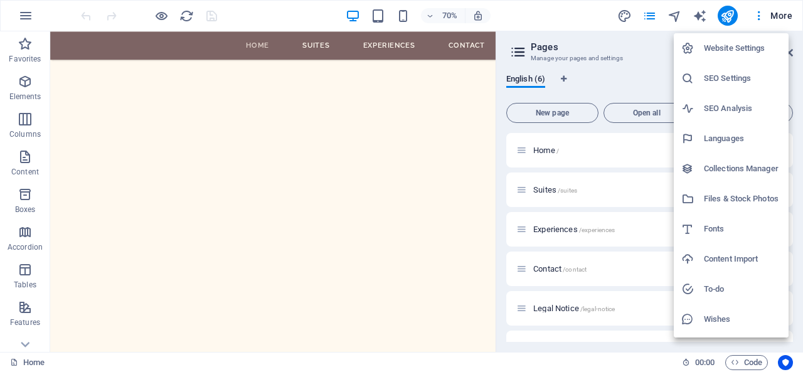
scroll to position [26, 0]
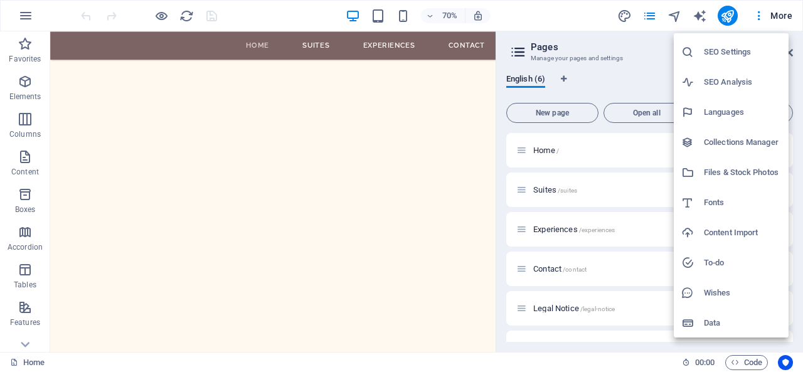
click at [729, 322] on h6 "Data" at bounding box center [742, 322] width 77 height 15
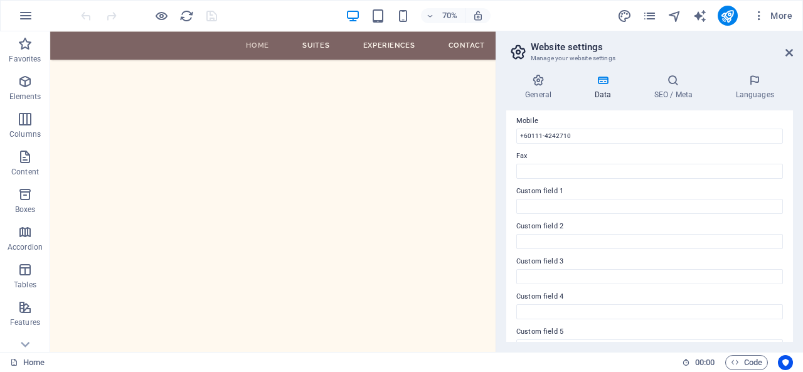
scroll to position [371, 0]
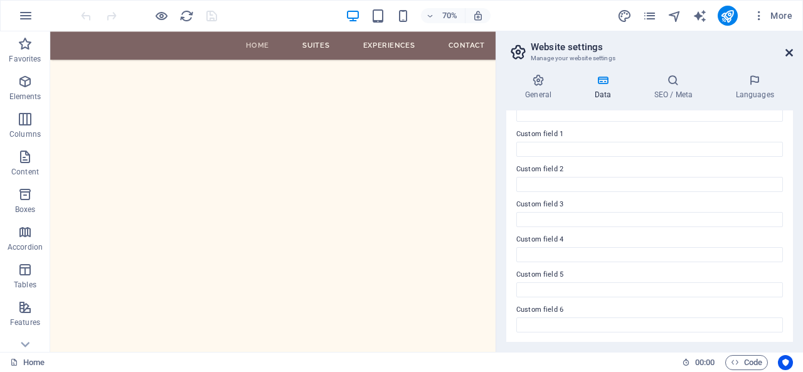
drag, startPoint x: 788, startPoint y: 51, endPoint x: 735, endPoint y: 19, distance: 61.8
click at [788, 51] on icon at bounding box center [789, 53] width 8 height 10
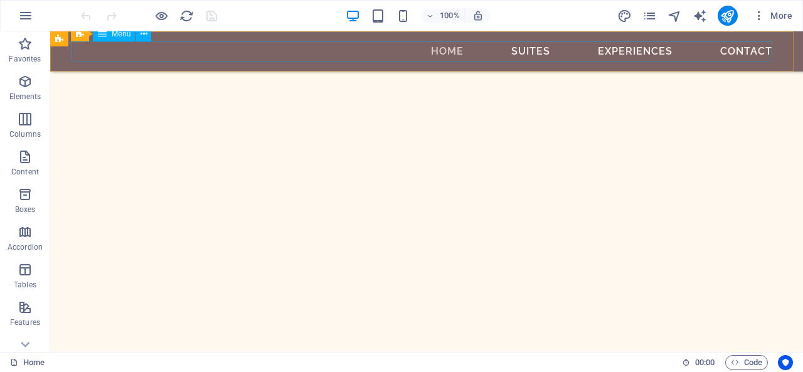
scroll to position [1535, 0]
